Goal: Check status

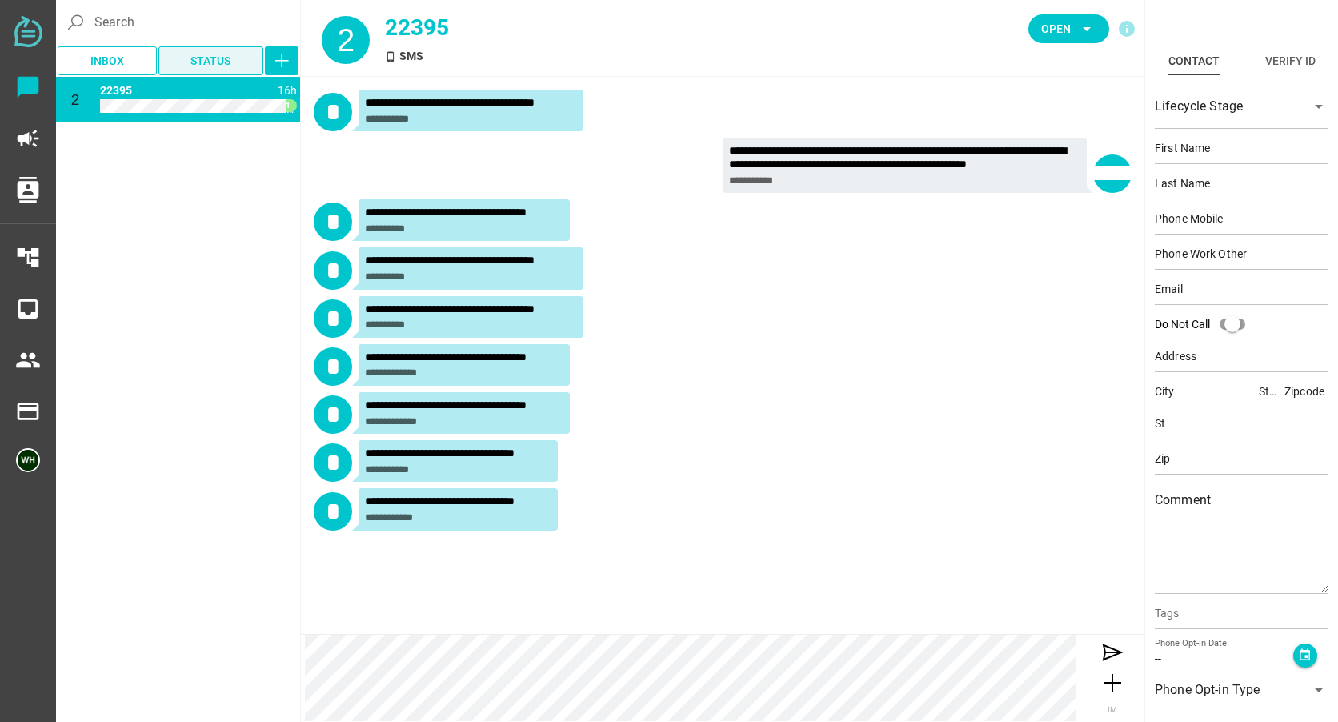
click at [238, 55] on span "Status" at bounding box center [211, 61] width 80 height 22
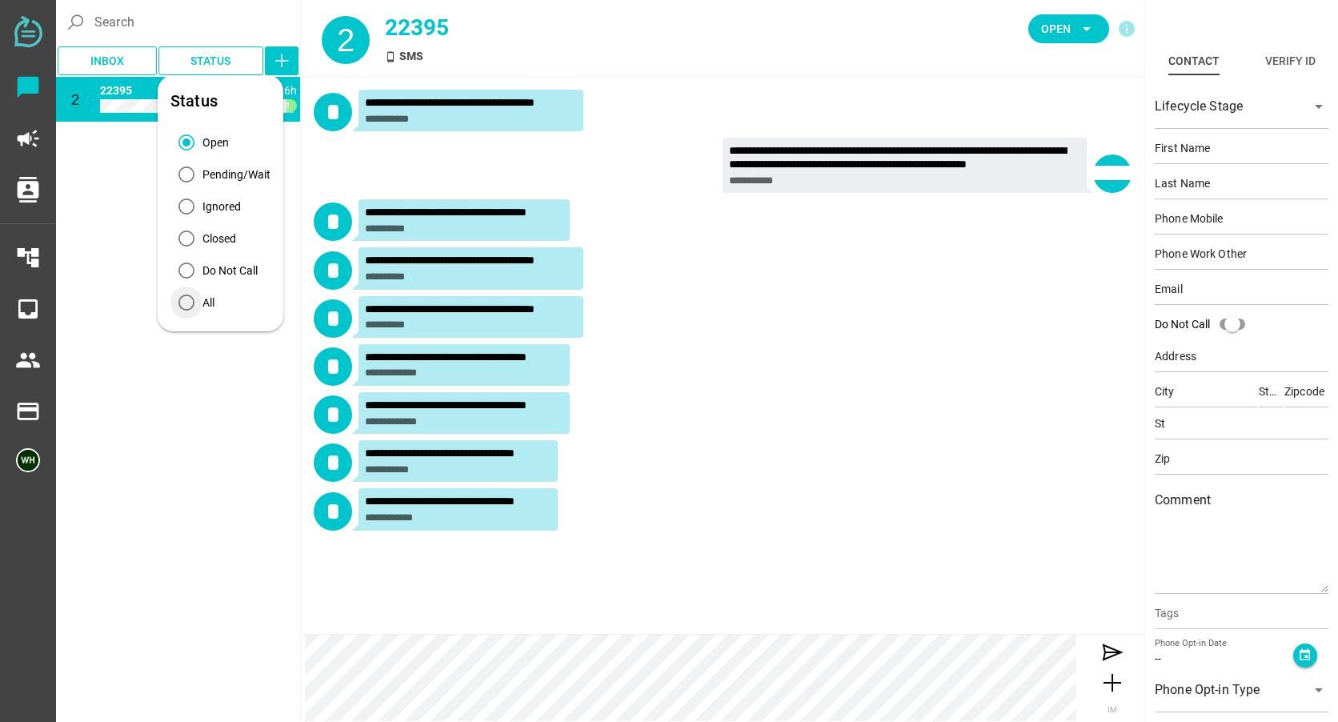
click at [182, 304] on icon "All" at bounding box center [186, 303] width 16 height 16
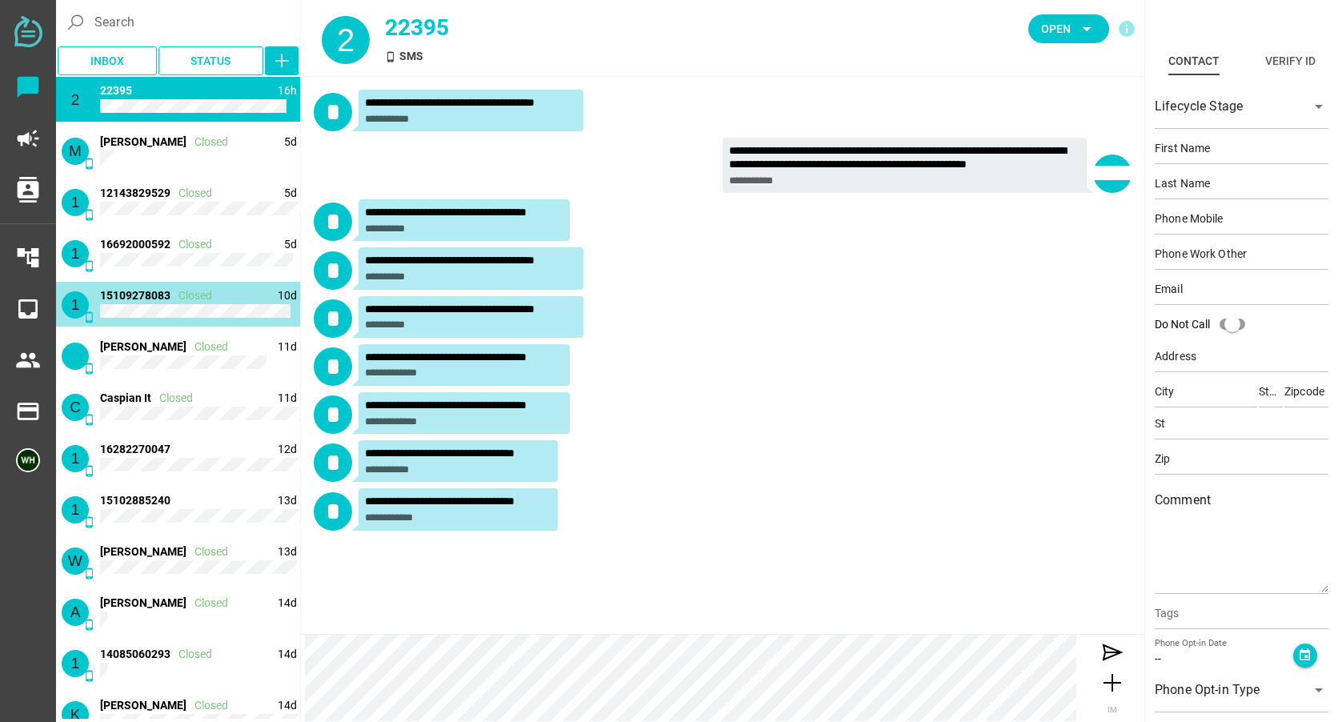
type input "15109278083"
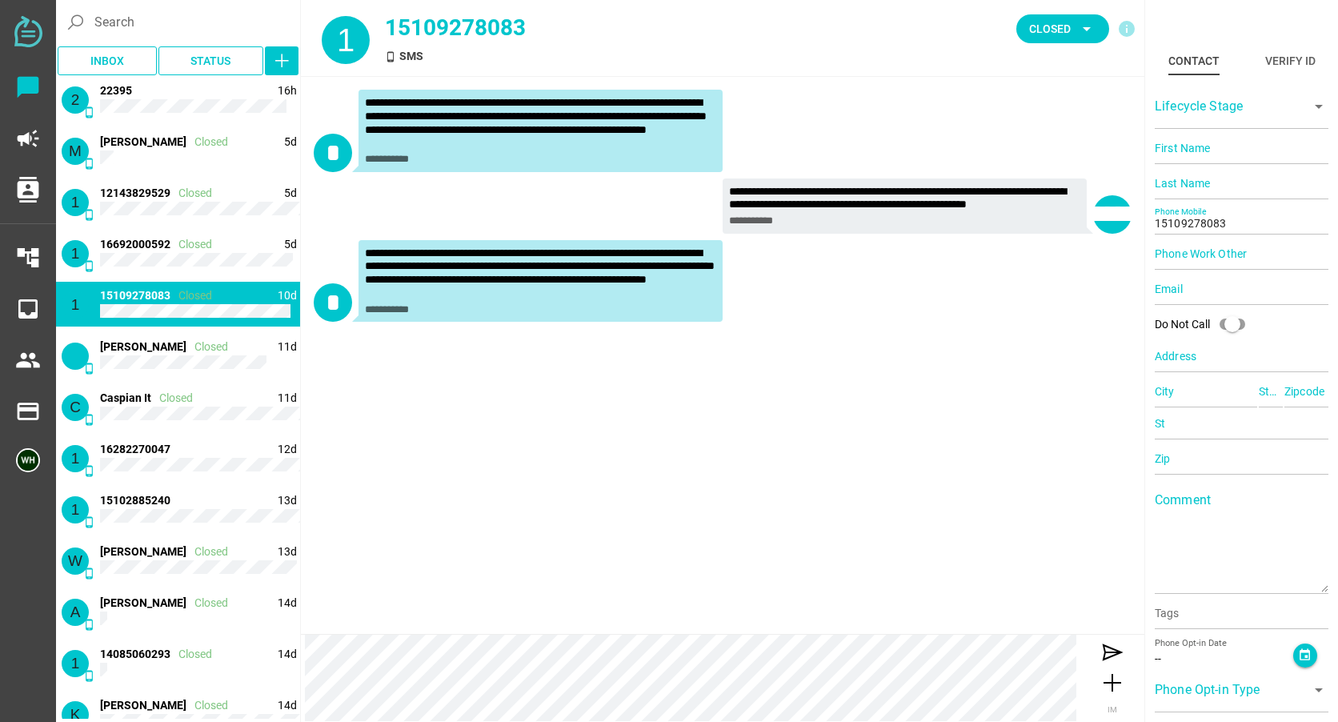
click at [867, 412] on div "**********" at bounding box center [723, 355] width 844 height 557
click at [1103, 655] on icon at bounding box center [1113, 652] width 26 height 26
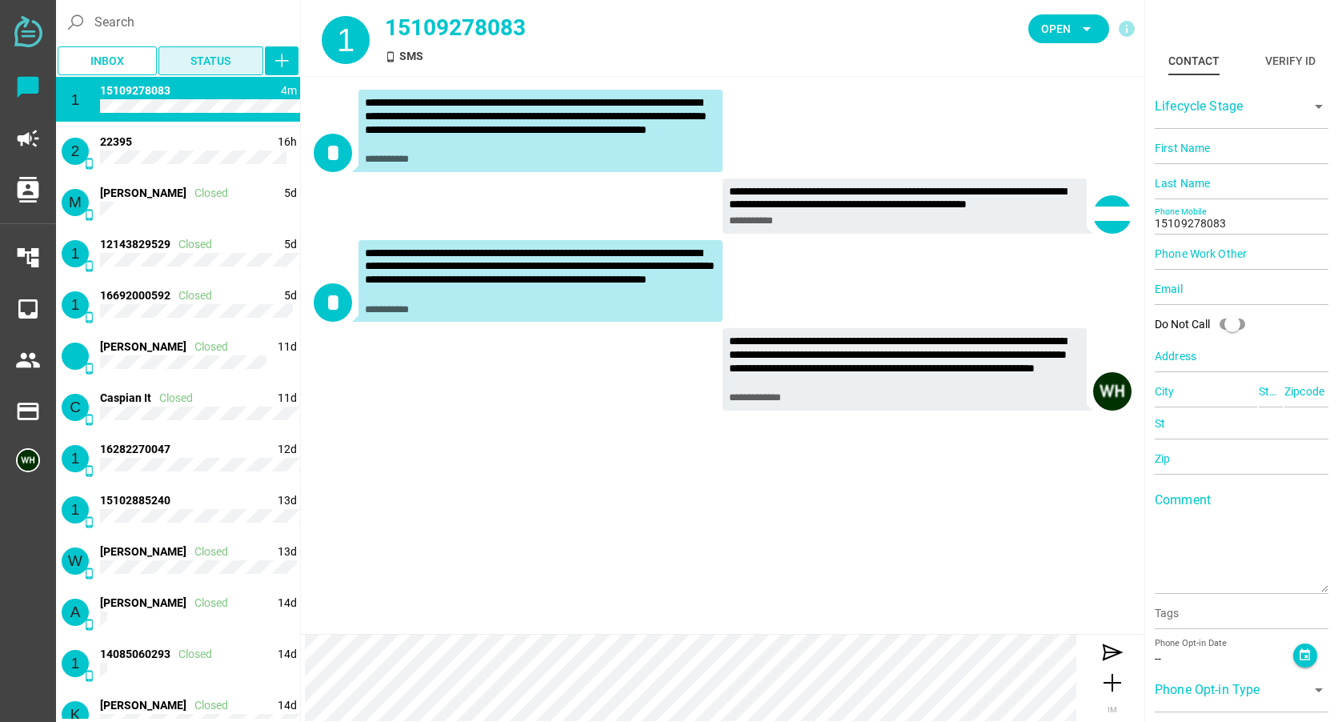
click at [240, 57] on span "Status" at bounding box center [211, 61] width 80 height 22
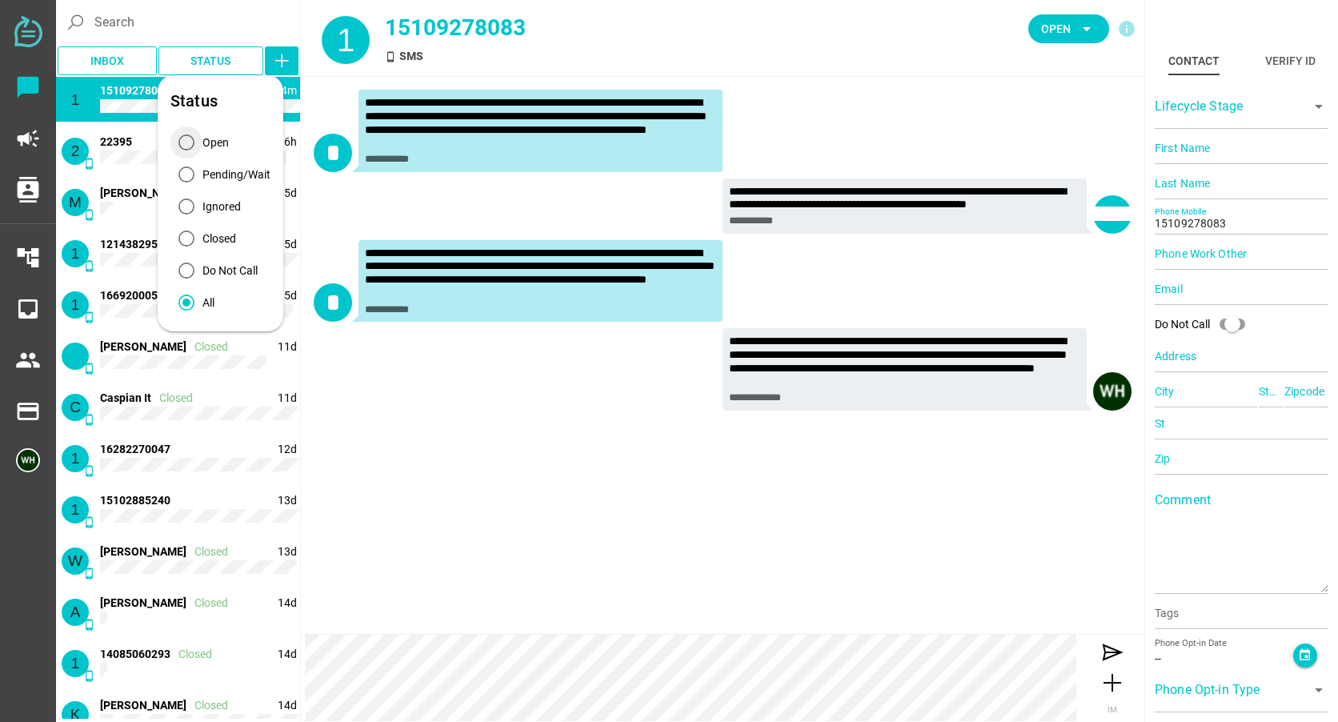
click at [187, 142] on icon "Open" at bounding box center [186, 142] width 16 height 16
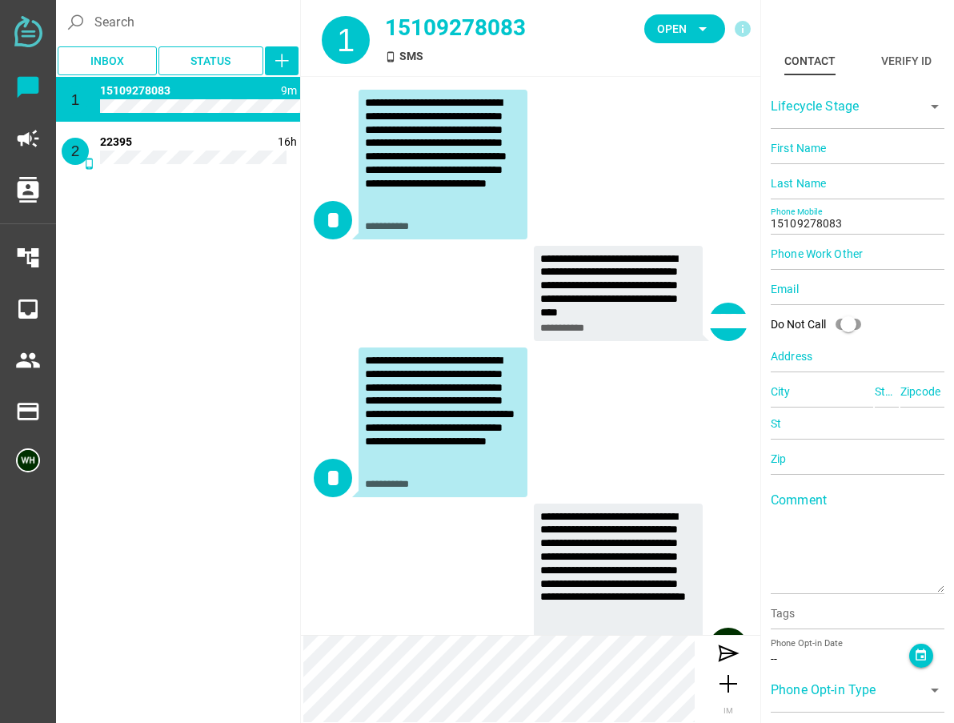
scroll to position [51, 0]
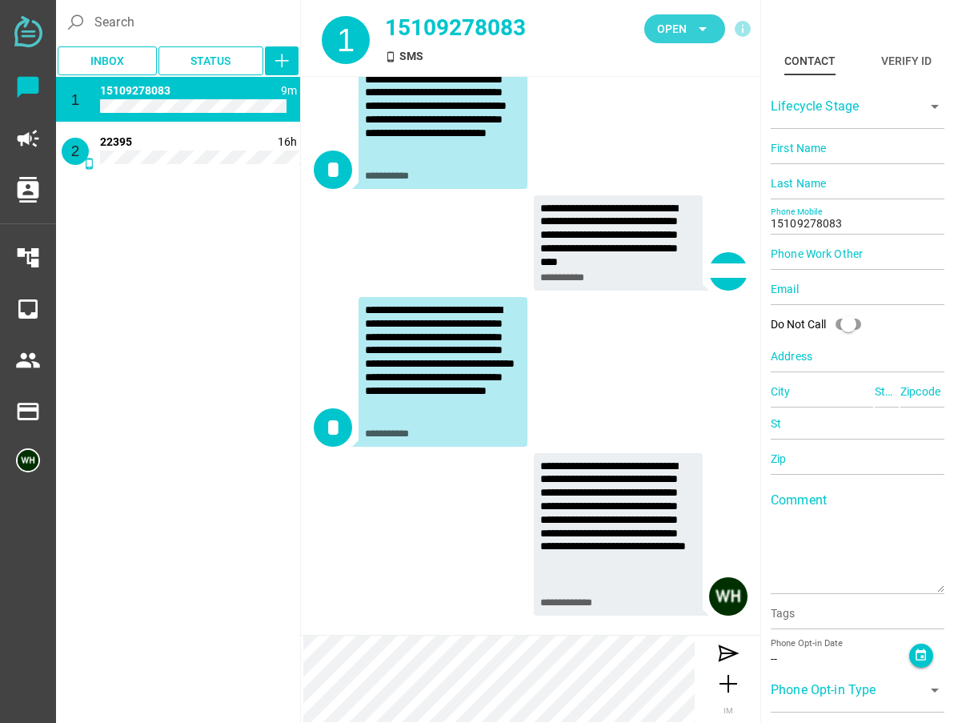
click at [663, 37] on span "Open" at bounding box center [672, 28] width 30 height 19
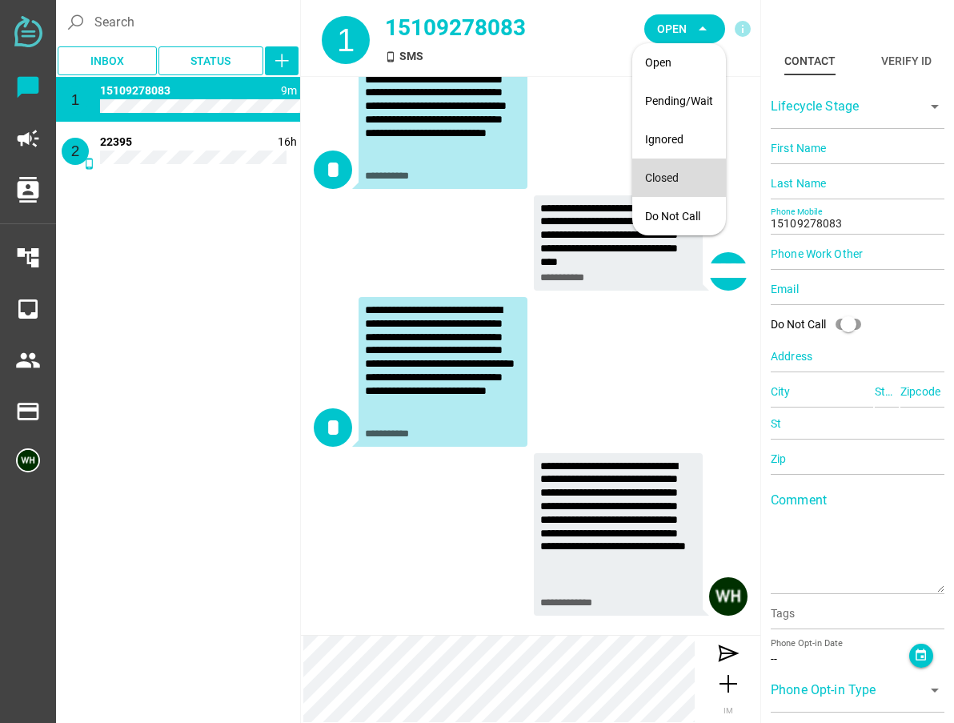
click at [663, 175] on div "Closed" at bounding box center [679, 178] width 68 height 14
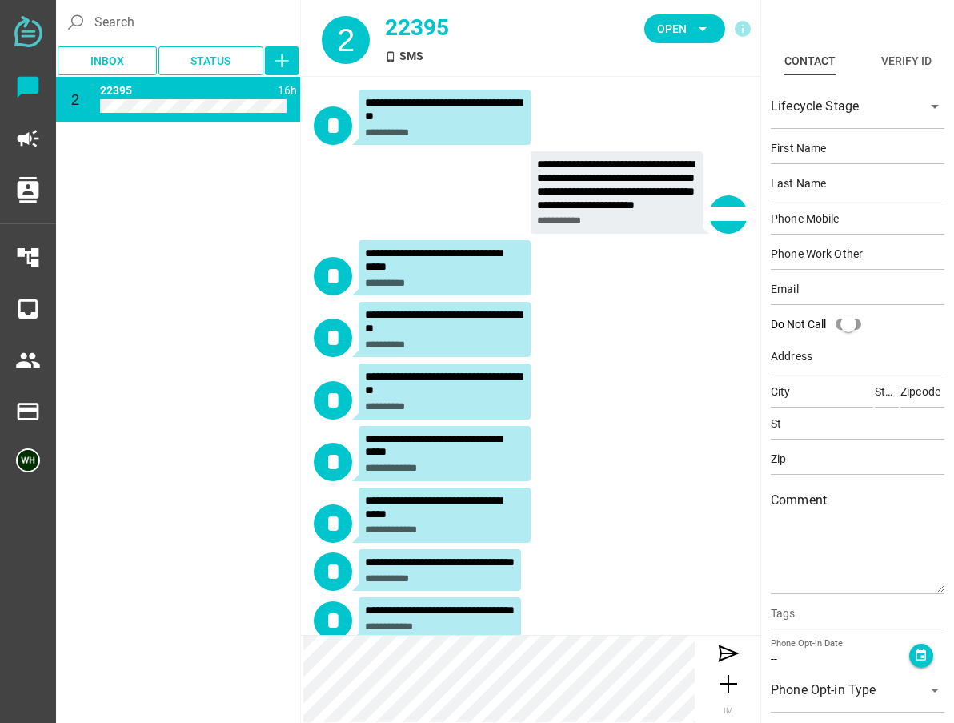
scroll to position [64, 0]
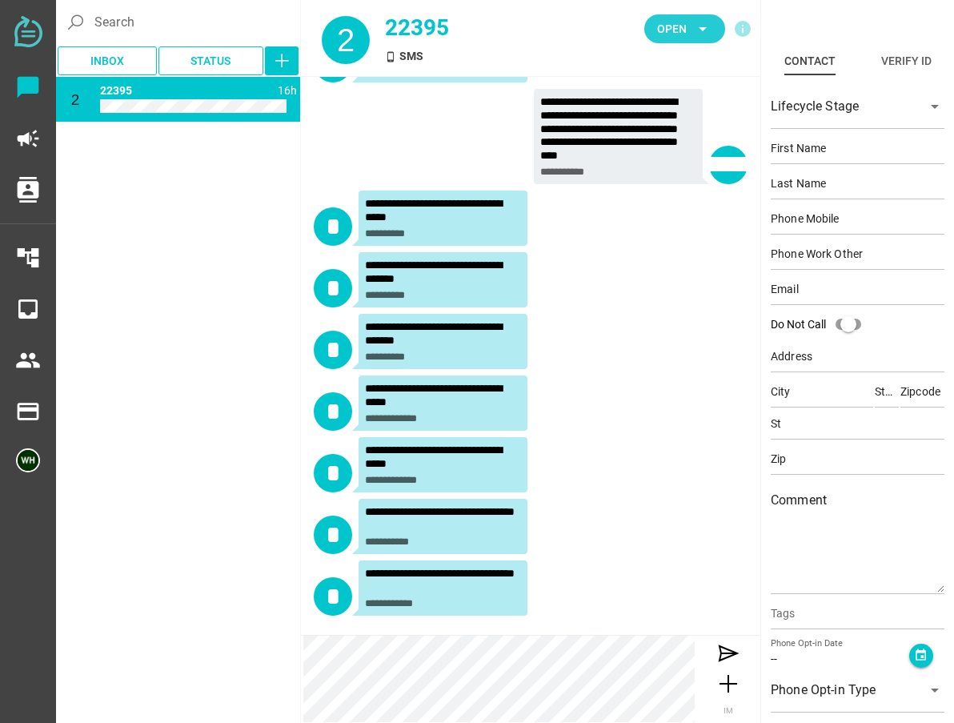
click at [674, 31] on span "Open" at bounding box center [672, 28] width 30 height 19
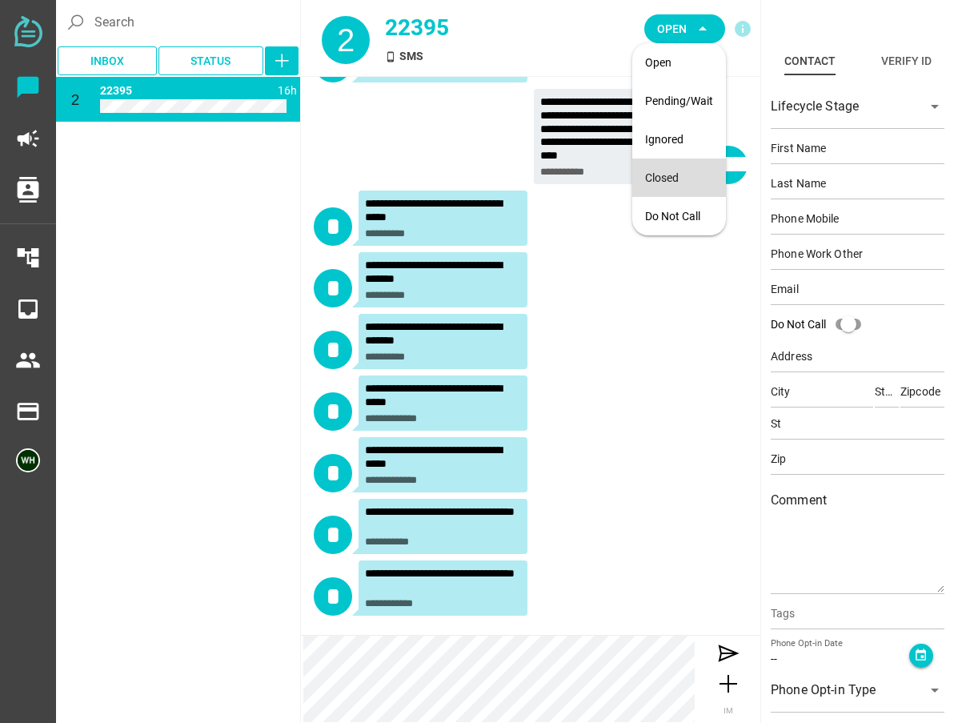
click at [659, 182] on div "Closed" at bounding box center [679, 178] width 68 height 14
